Goal: Task Accomplishment & Management: Complete application form

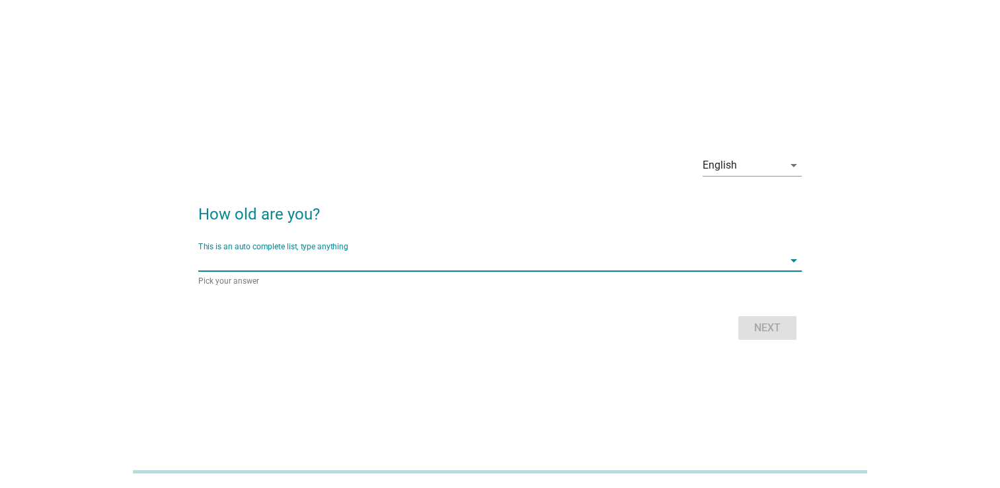
click at [432, 265] on input "This is an auto complete list, type anything" at bounding box center [490, 260] width 585 height 21
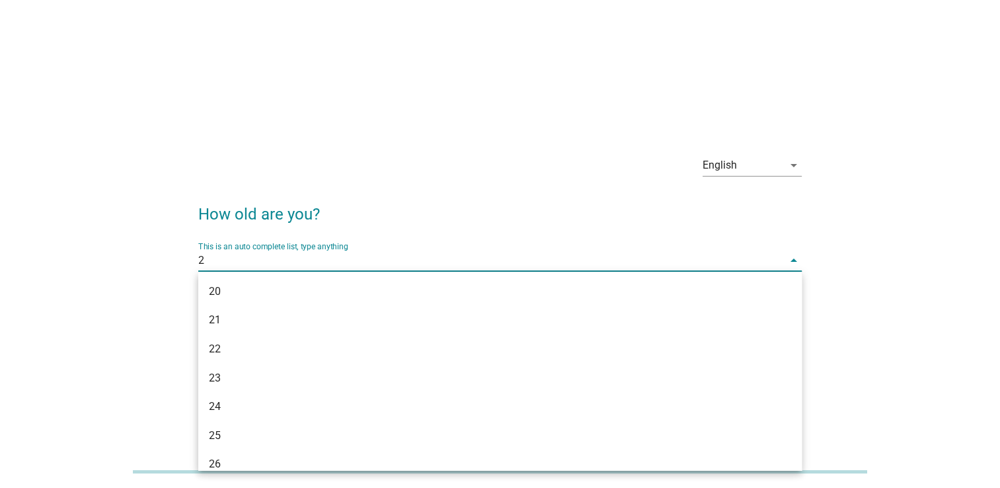
type input "29"
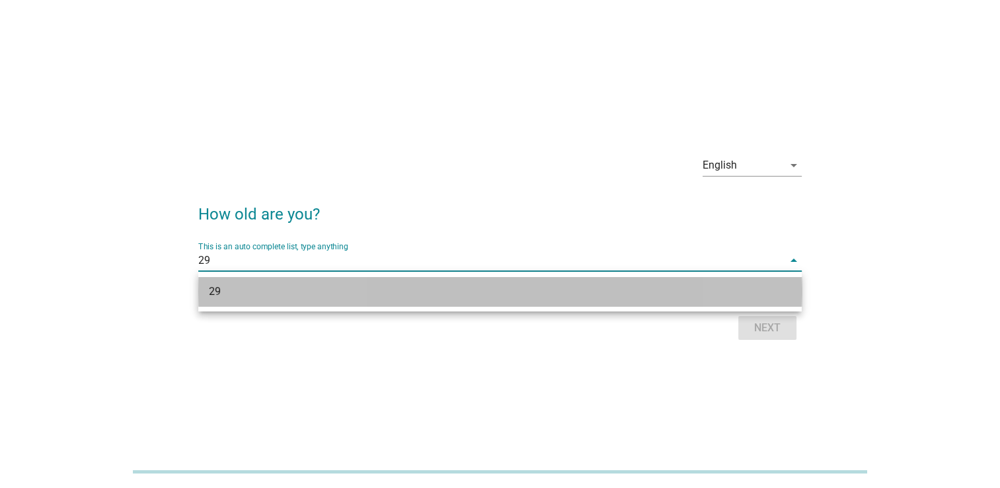
click at [438, 279] on div "29" at bounding box center [499, 291] width 603 height 29
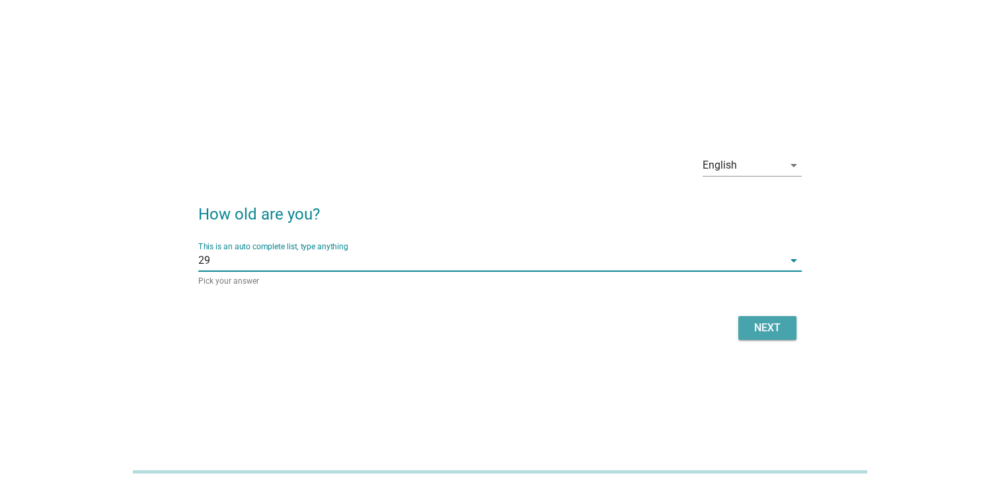
click at [764, 332] on div "Next" at bounding box center [767, 328] width 37 height 16
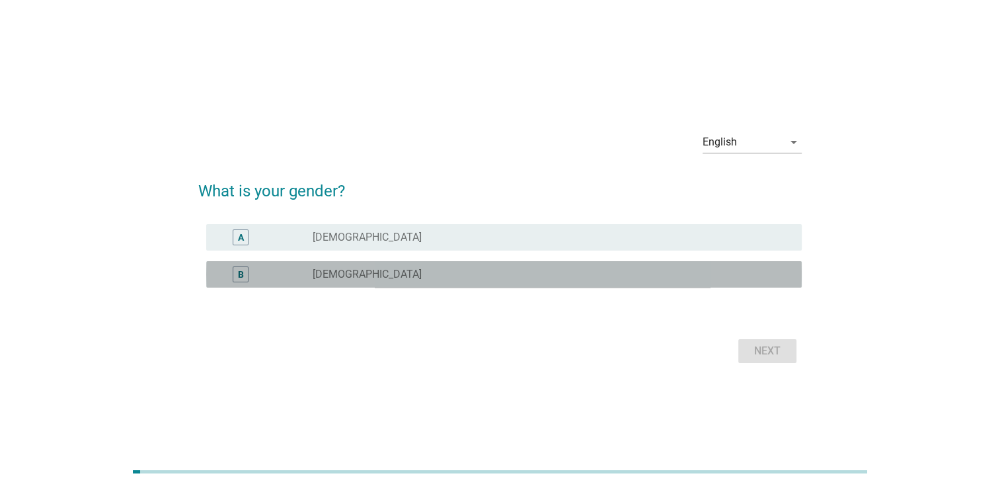
click at [415, 274] on div "radio_button_unchecked [DEMOGRAPHIC_DATA]" at bounding box center [546, 274] width 468 height 13
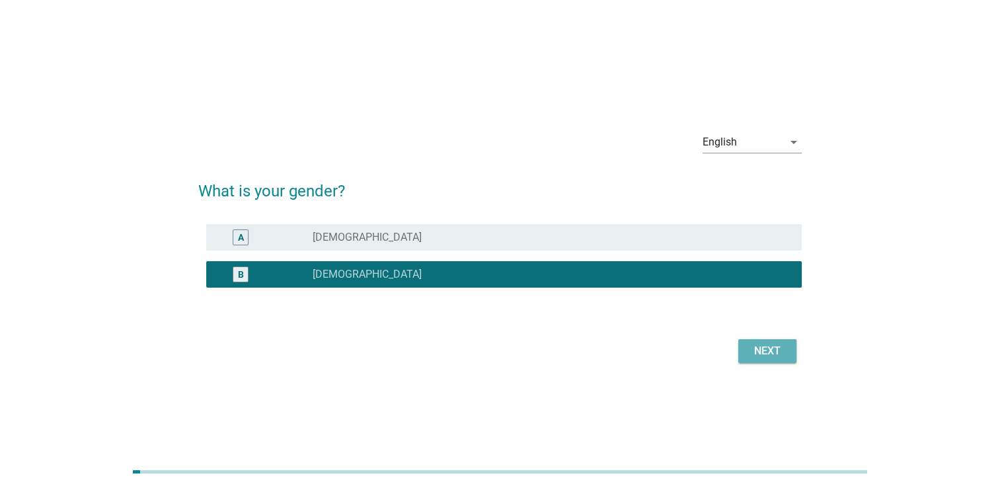
click at [752, 355] on div "Next" at bounding box center [767, 351] width 37 height 16
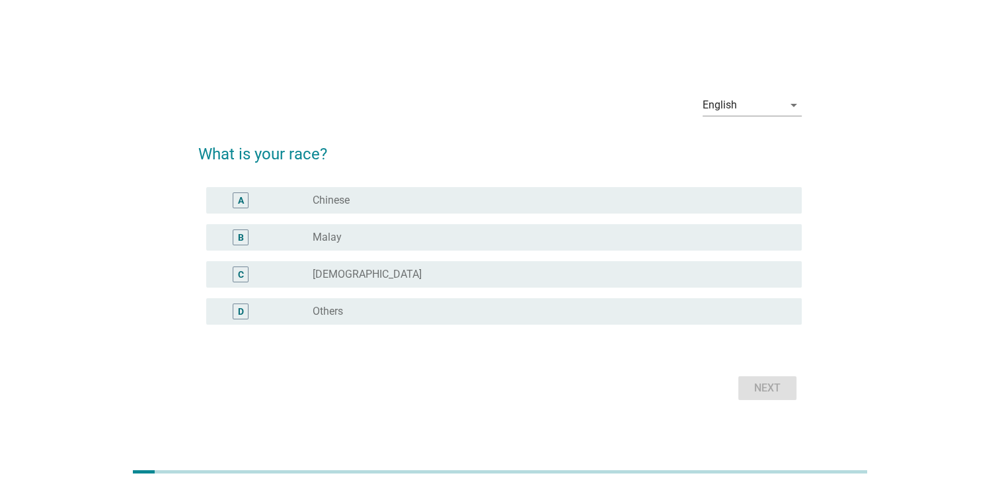
click at [550, 206] on div "radio_button_unchecked Chinese" at bounding box center [546, 200] width 468 height 13
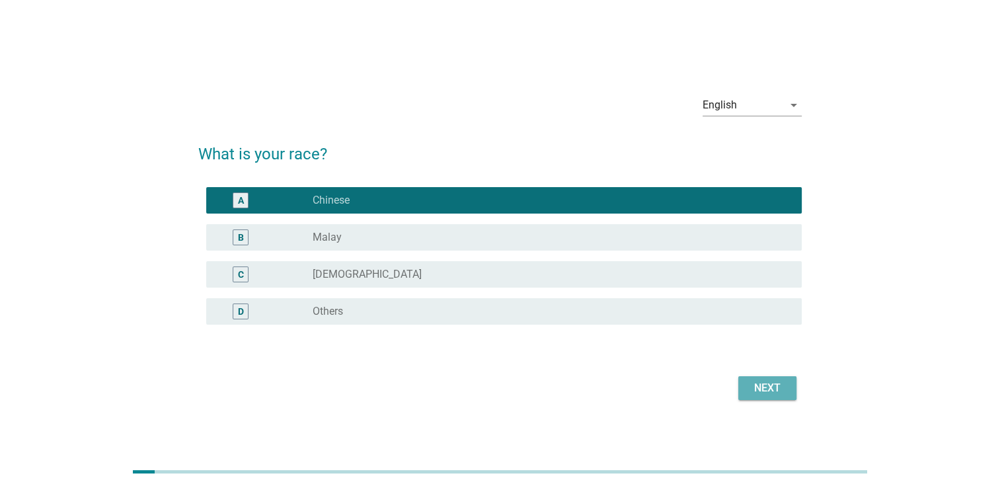
click at [768, 390] on div "Next" at bounding box center [767, 388] width 37 height 16
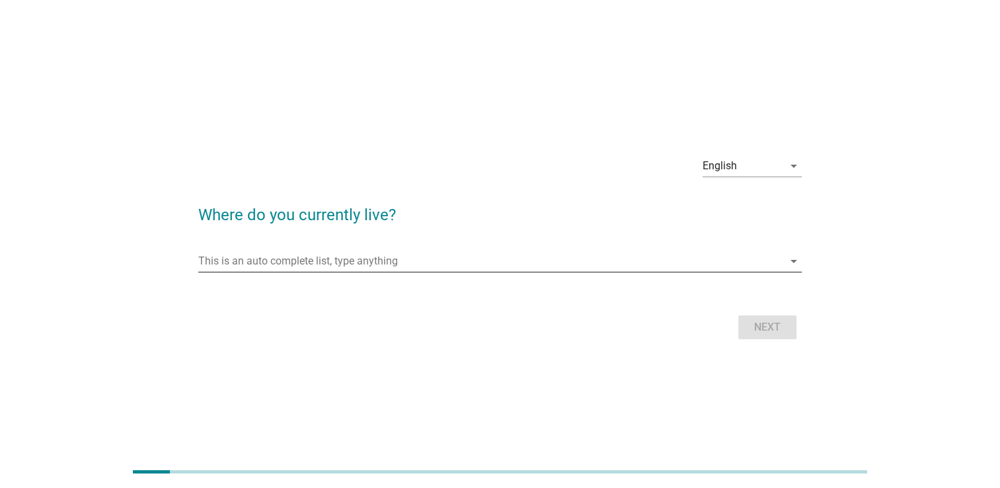
click at [492, 268] on input "This is an auto complete list, type anything" at bounding box center [490, 260] width 585 height 21
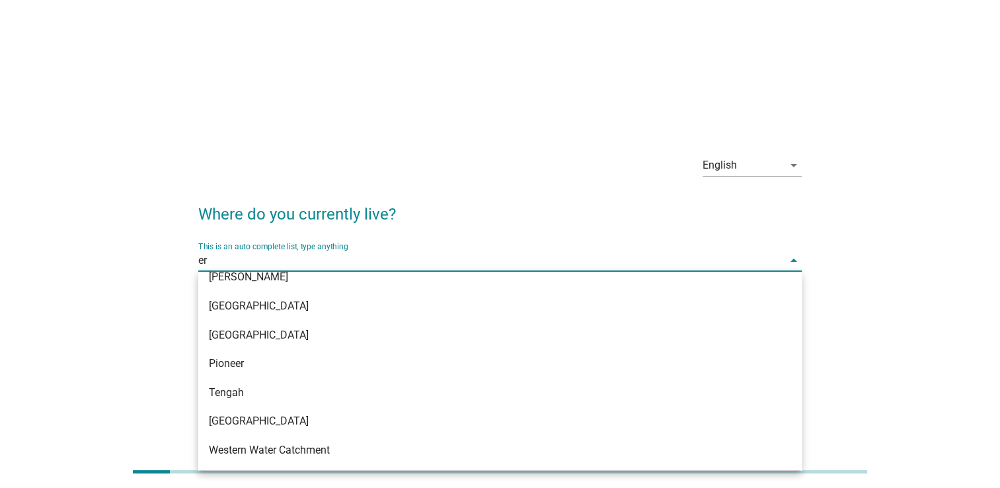
scroll to position [100, 0]
type input "e"
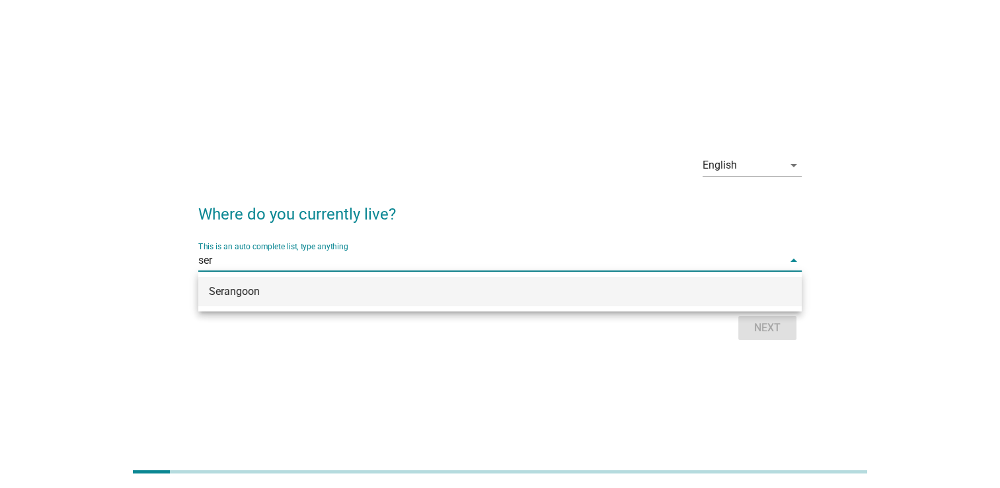
type input "sera"
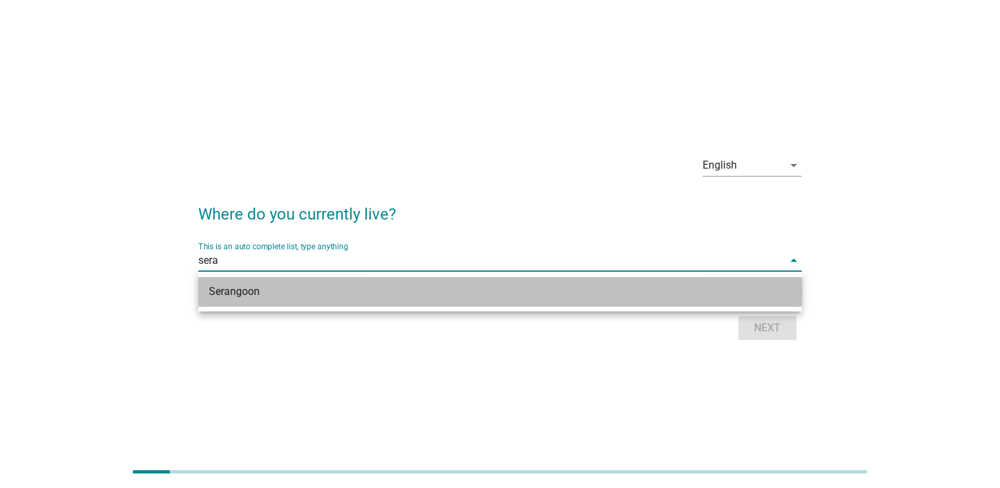
click at [492, 296] on div "Serangoon" at bounding box center [476, 291] width 534 height 16
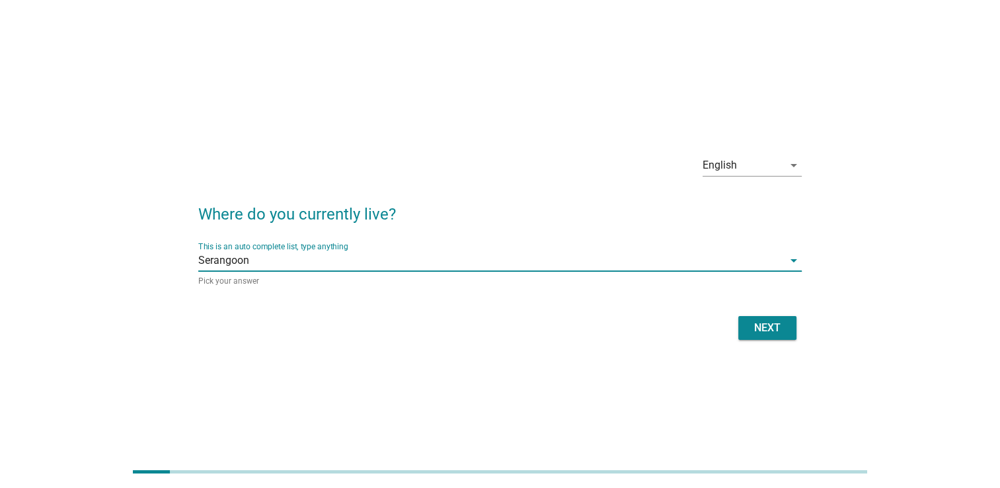
click at [790, 330] on button "Next" at bounding box center [767, 328] width 58 height 24
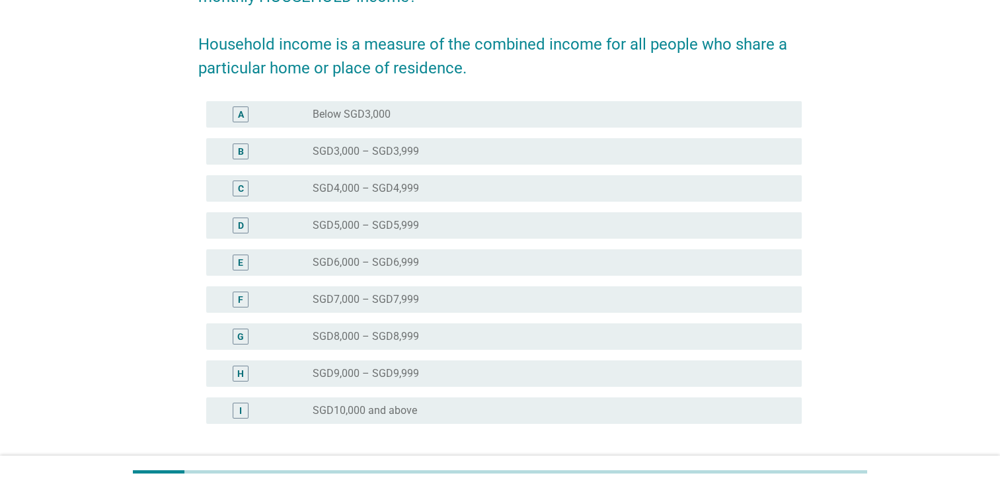
scroll to position [198, 0]
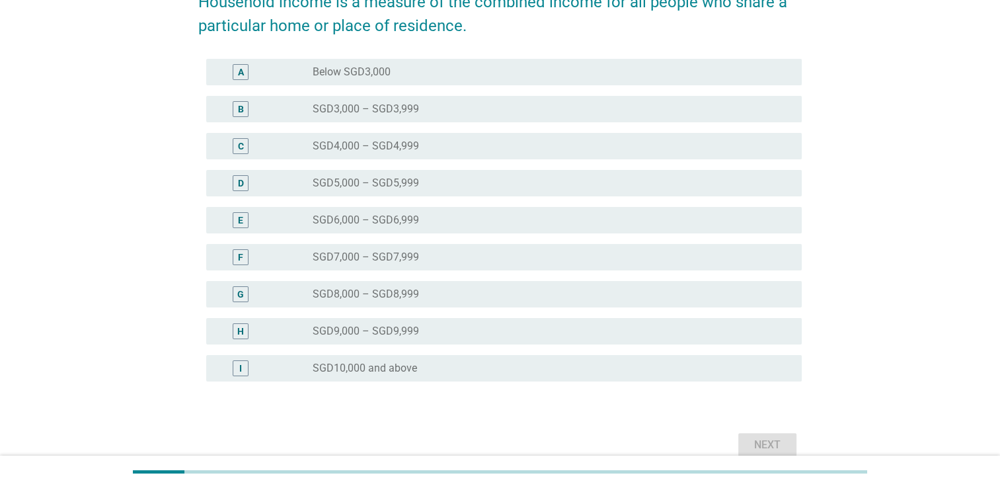
click at [514, 373] on div "radio_button_unchecked SGD10,000 and above" at bounding box center [546, 367] width 468 height 13
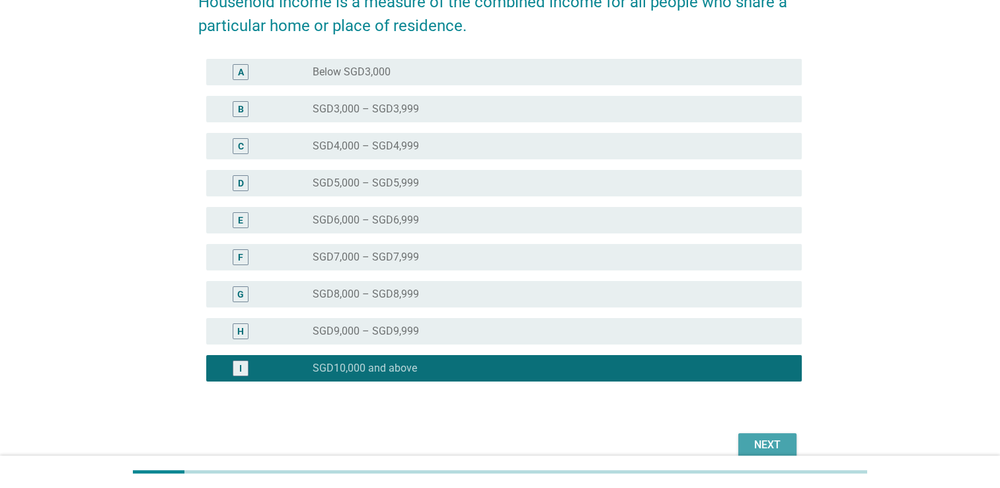
click at [763, 451] on div "Next" at bounding box center [767, 445] width 37 height 16
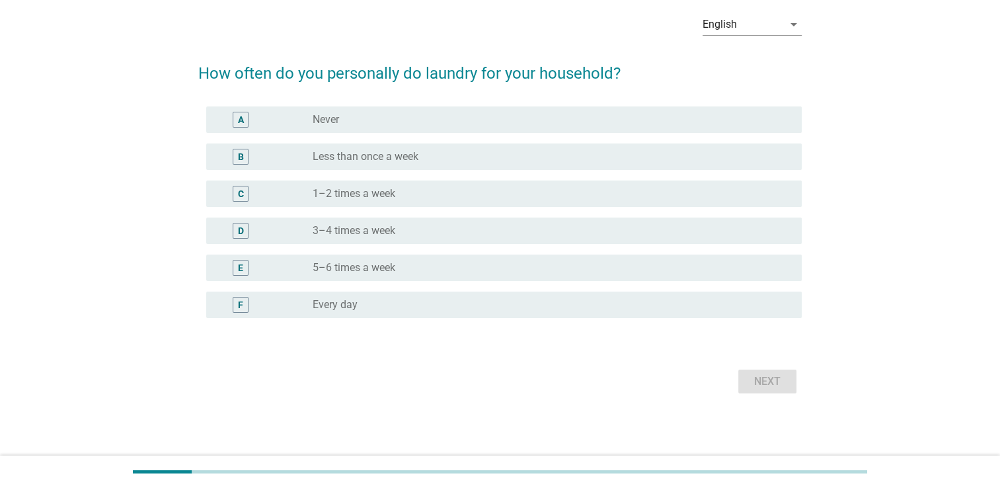
scroll to position [0, 0]
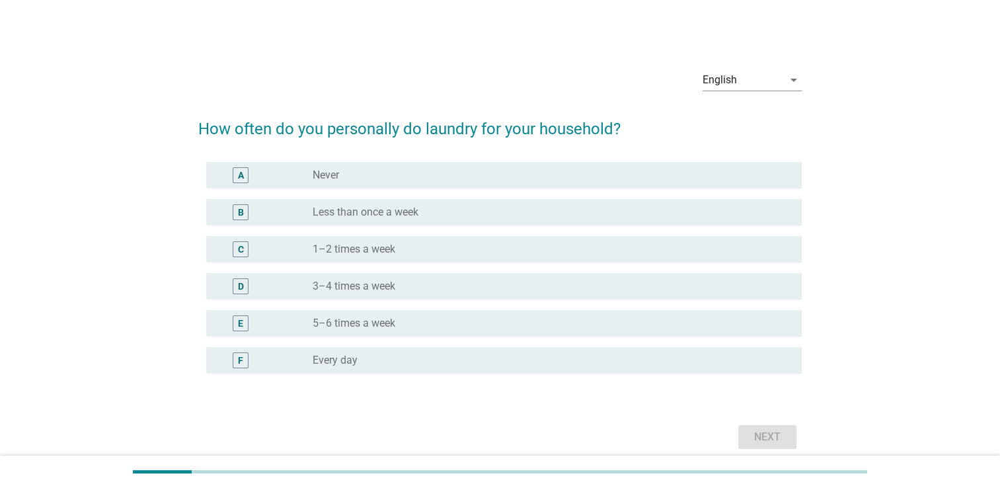
click at [424, 251] on div "radio_button_unchecked 1–2 times a week" at bounding box center [546, 248] width 468 height 13
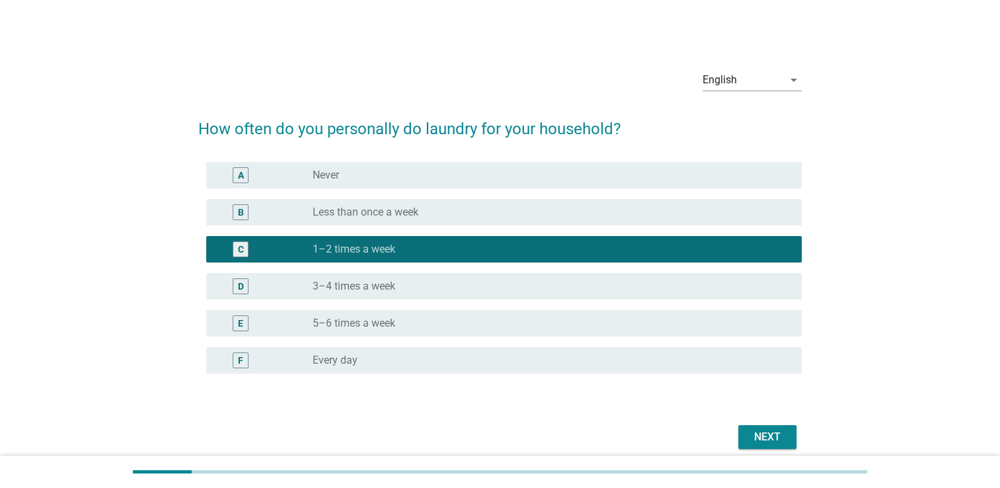
click at [752, 437] on div "Next" at bounding box center [767, 437] width 37 height 16
